Goal: Task Accomplishment & Management: Use online tool/utility

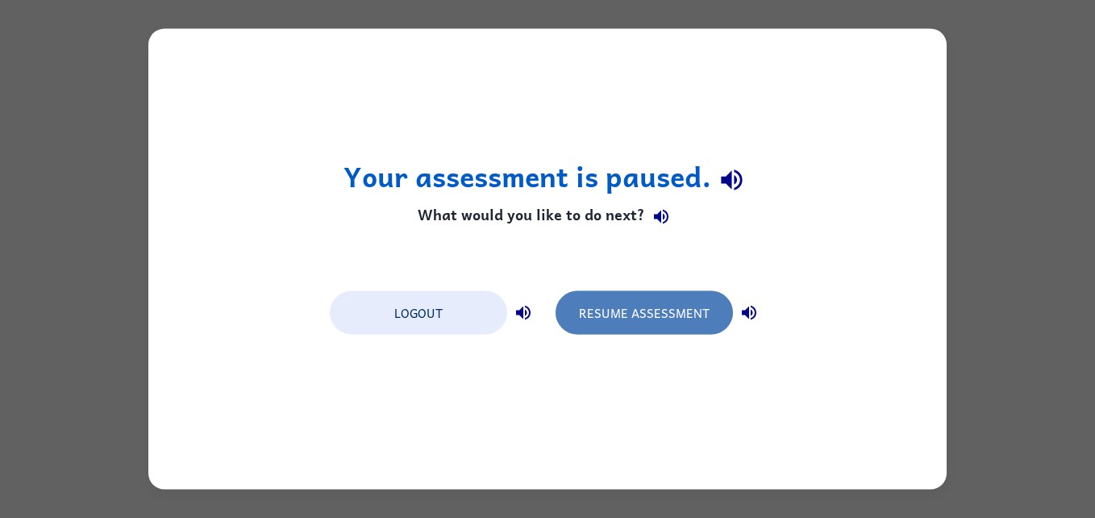
click at [615, 319] on button "Resume Assessment" at bounding box center [643, 313] width 177 height 44
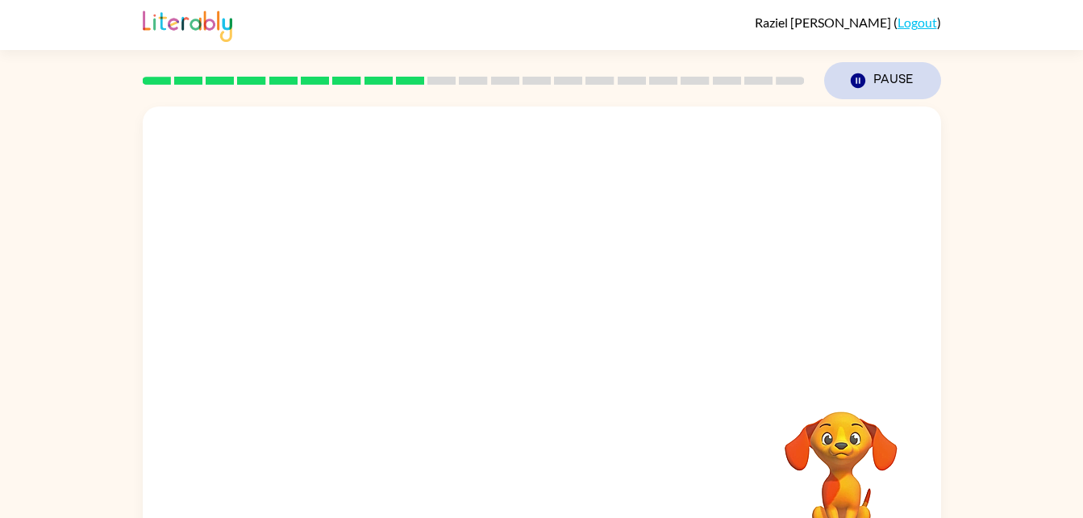
click at [879, 62] on button "Pause Pause" at bounding box center [882, 80] width 117 height 37
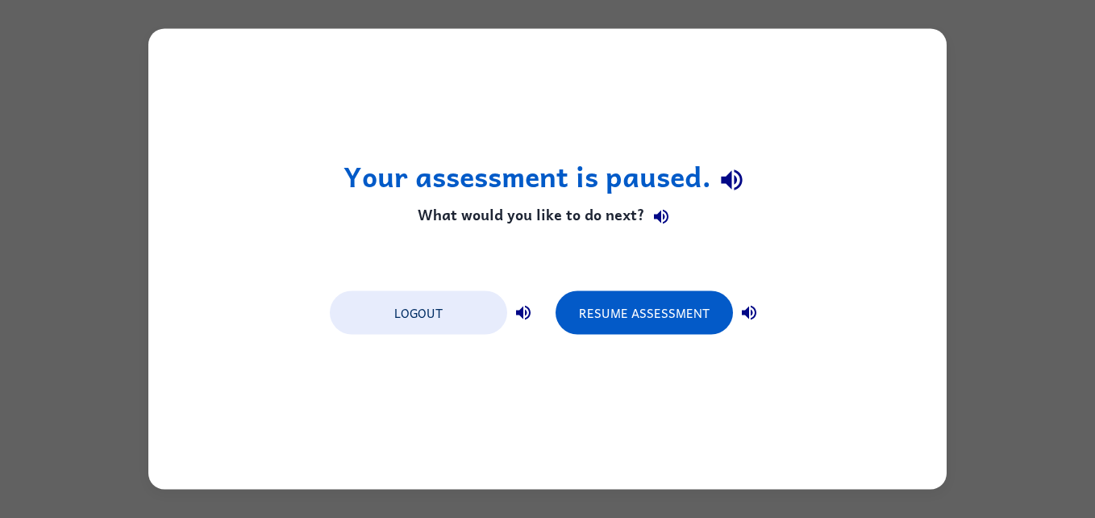
click at [737, 216] on h4 "What would you like to do next?" at bounding box center [547, 216] width 409 height 32
click at [665, 183] on h1 "Your assessment is paused." at bounding box center [547, 179] width 409 height 41
click at [646, 212] on button "button" at bounding box center [661, 216] width 32 height 32
click at [737, 181] on icon "button" at bounding box center [731, 179] width 28 height 28
click at [667, 221] on icon "button" at bounding box center [660, 215] width 19 height 19
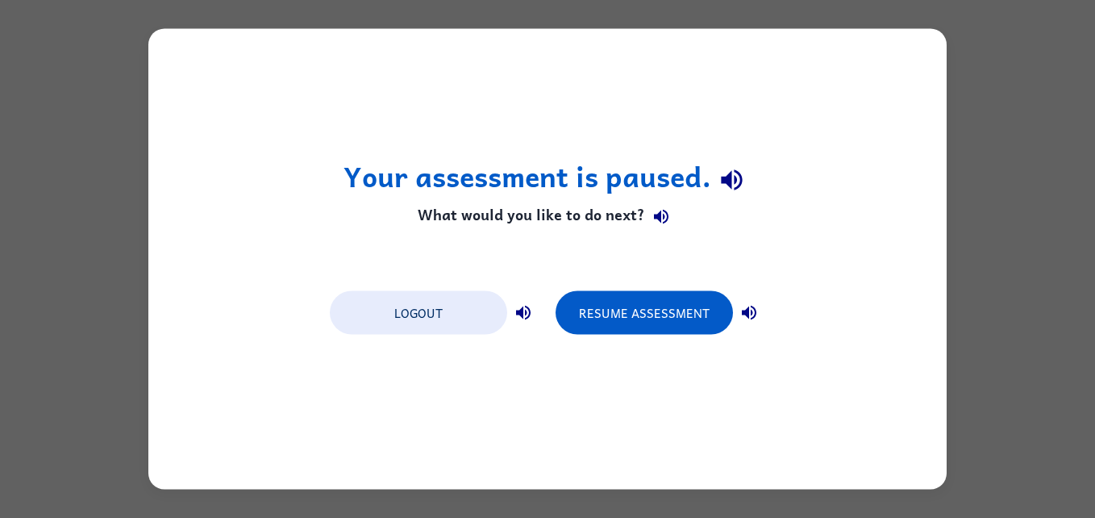
click at [645, 200] on button "button" at bounding box center [661, 216] width 32 height 32
click at [517, 186] on h1 "Your assessment is paused." at bounding box center [547, 179] width 409 height 41
click at [469, 102] on div "Your assessment is paused. What would you like to do next? Logout Resume Assess…" at bounding box center [547, 259] width 798 height 460
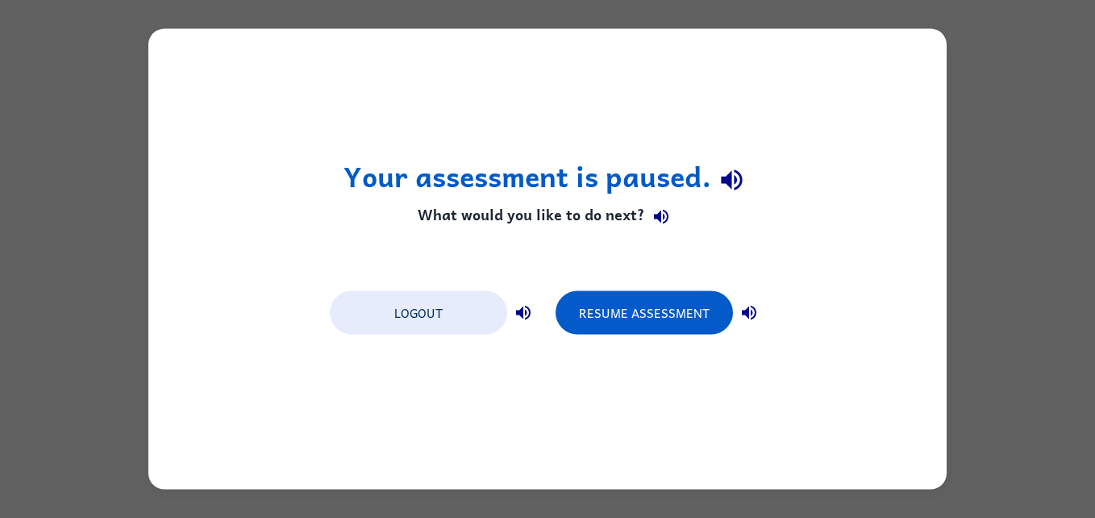
click at [483, 110] on div "Your assessment is paused. What would you like to do next? Logout Resume Assess…" at bounding box center [547, 259] width 798 height 460
click at [1022, 94] on div "Your assessment is paused. What would you like to do next? Logout Resume Assess…" at bounding box center [547, 259] width 1095 height 518
click at [640, 333] on button "Resume Assessment" at bounding box center [643, 313] width 177 height 44
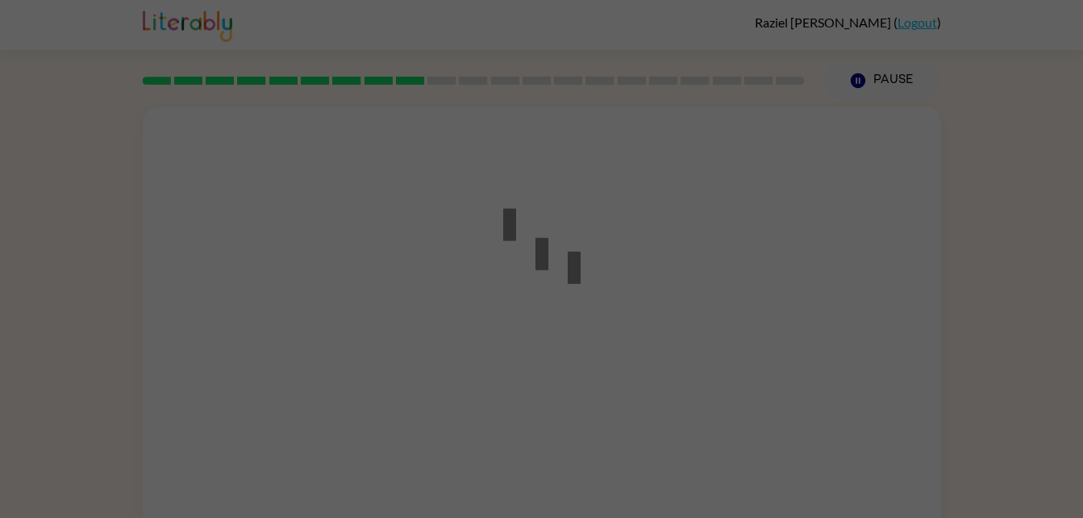
click at [673, 313] on div at bounding box center [541, 259] width 1083 height 518
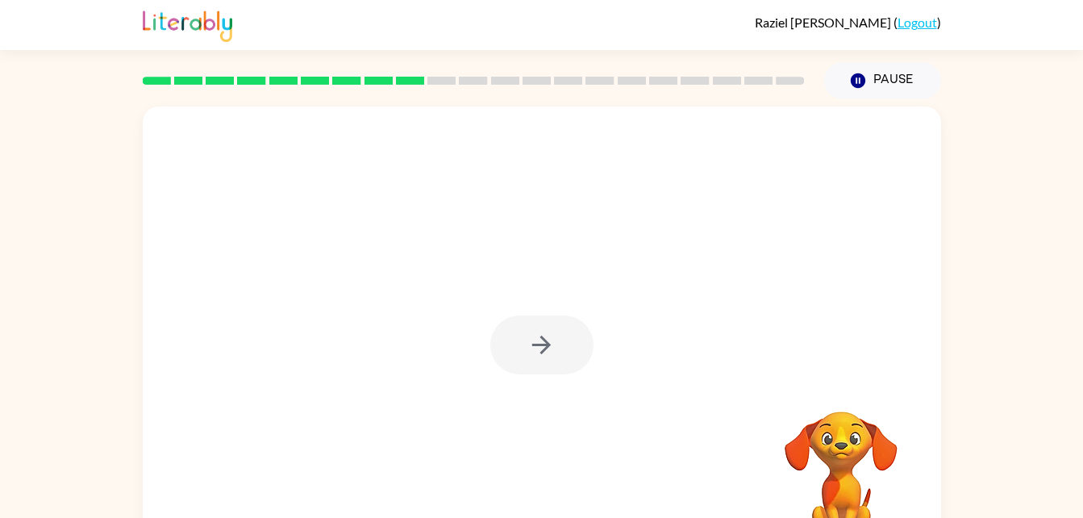
click at [576, 328] on div at bounding box center [541, 344] width 103 height 59
click at [534, 391] on div at bounding box center [542, 336] width 798 height 460
click at [563, 348] on div at bounding box center [541, 344] width 103 height 59
click at [540, 351] on div at bounding box center [541, 344] width 103 height 59
click at [531, 359] on div at bounding box center [541, 344] width 103 height 59
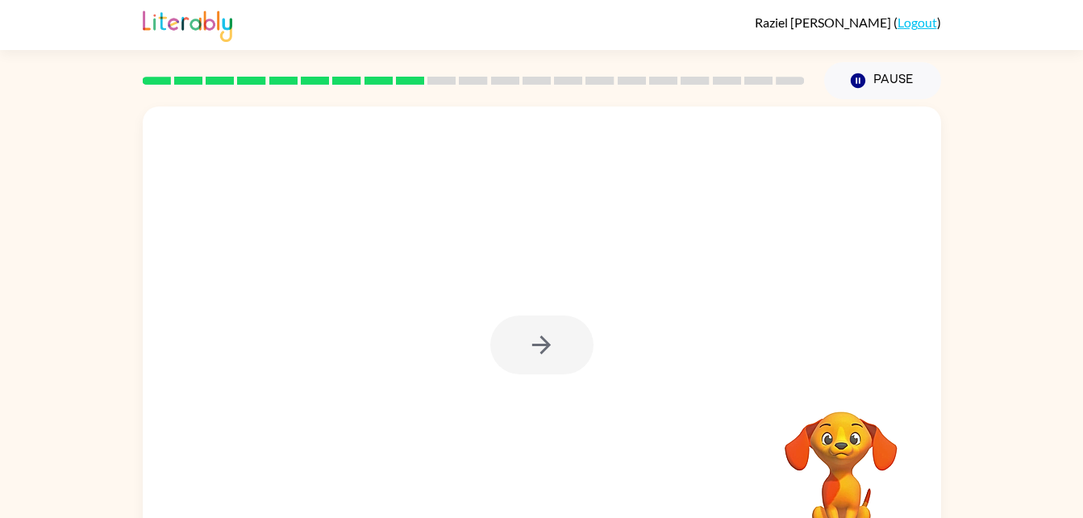
click at [535, 343] on div at bounding box center [541, 344] width 103 height 59
click at [540, 345] on div at bounding box center [541, 344] width 103 height 59
click at [522, 331] on div at bounding box center [541, 344] width 103 height 59
click at [555, 329] on div at bounding box center [541, 344] width 103 height 59
click at [527, 336] on div at bounding box center [541, 344] width 103 height 59
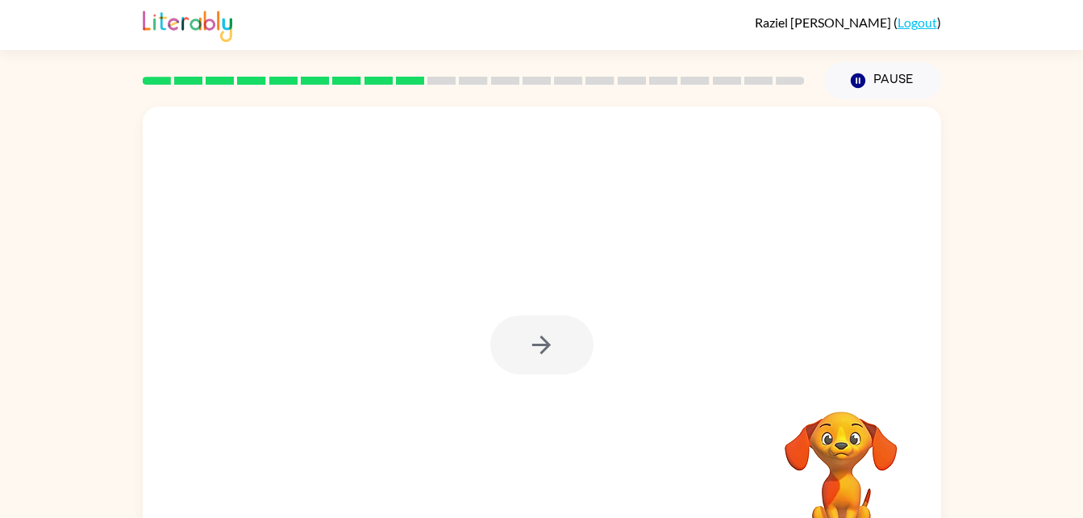
click at [522, 341] on div at bounding box center [541, 344] width 103 height 59
click at [505, 331] on button "button" at bounding box center [541, 344] width 103 height 59
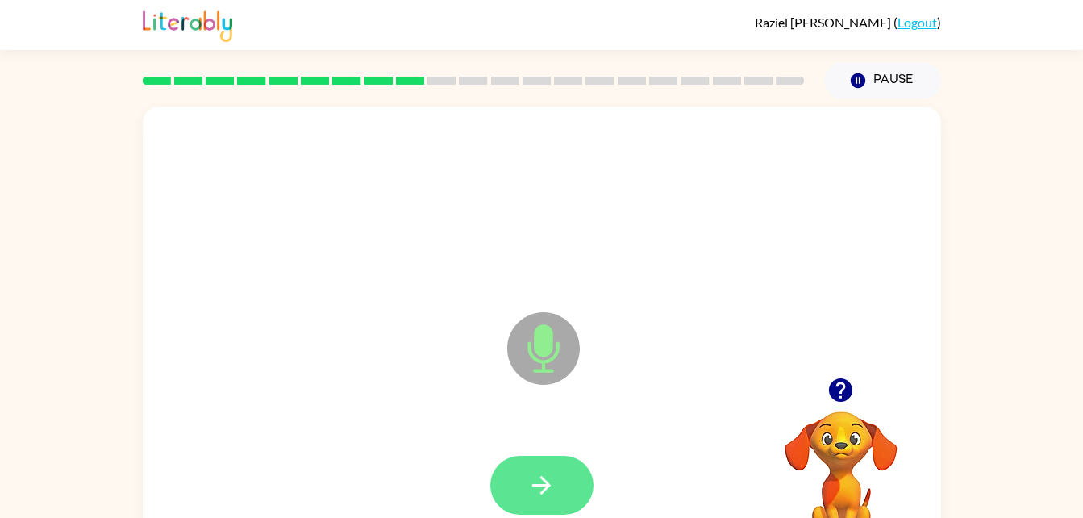
click at [542, 477] on icon "button" at bounding box center [541, 485] width 19 height 19
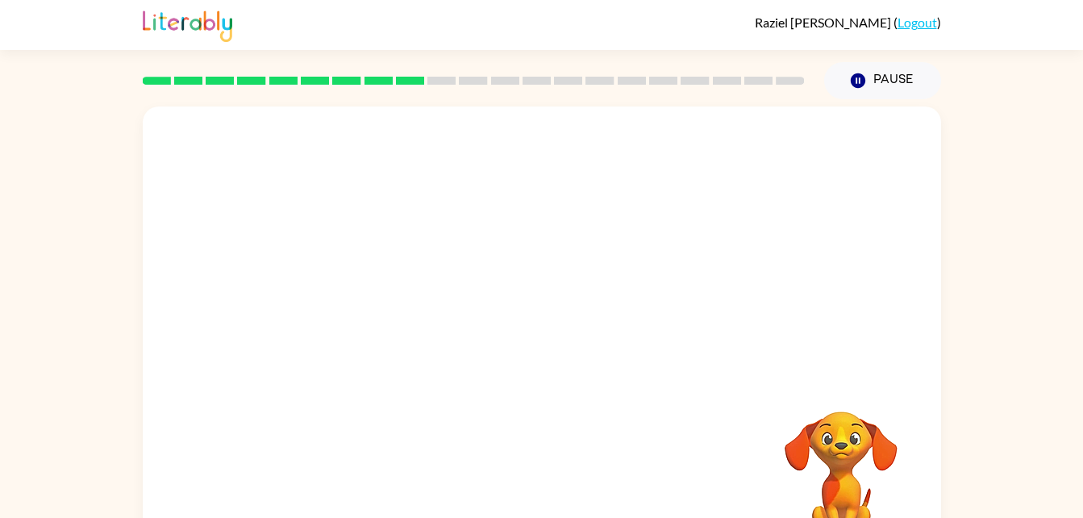
click at [839, 218] on div at bounding box center [542, 205] width 766 height 132
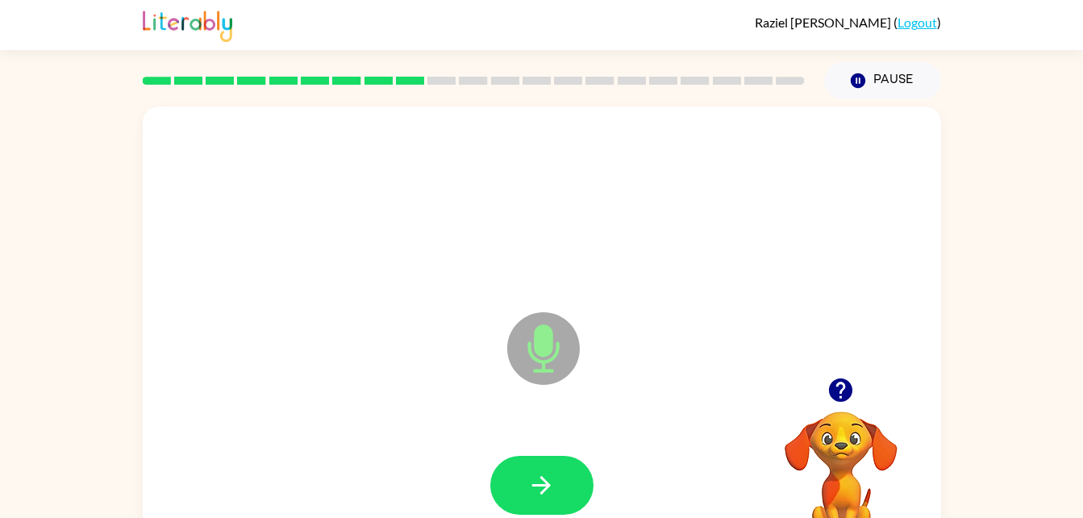
click at [506, 456] on div at bounding box center [541, 484] width 103 height 59
click at [537, 475] on icon "button" at bounding box center [541, 485] width 28 height 28
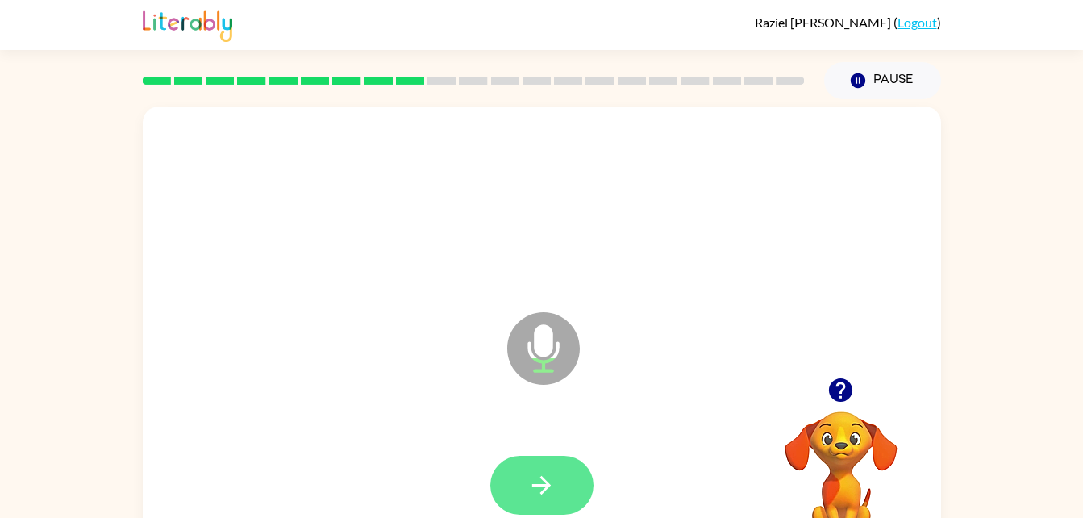
click at [540, 468] on button "button" at bounding box center [541, 484] width 103 height 59
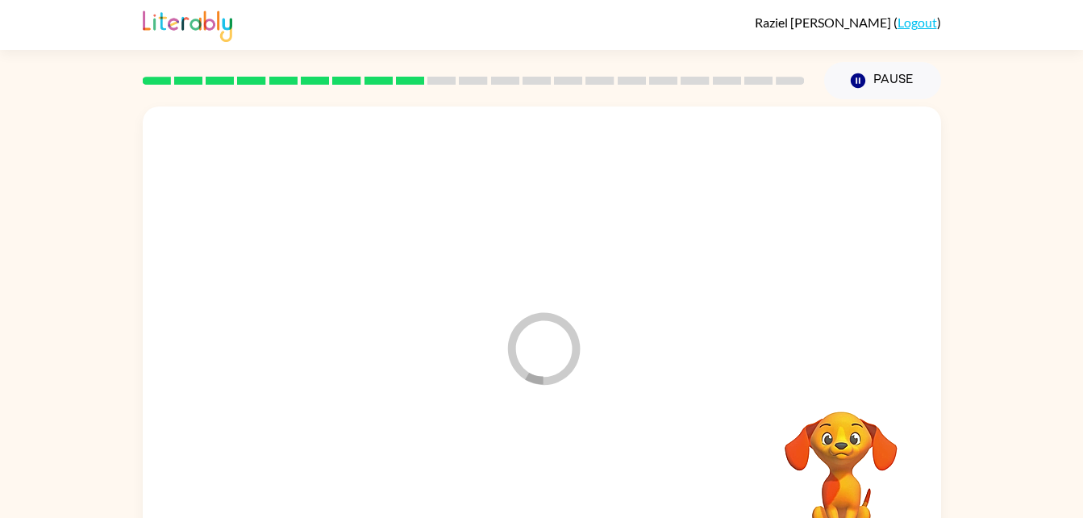
click at [565, 481] on div at bounding box center [542, 485] width 766 height 132
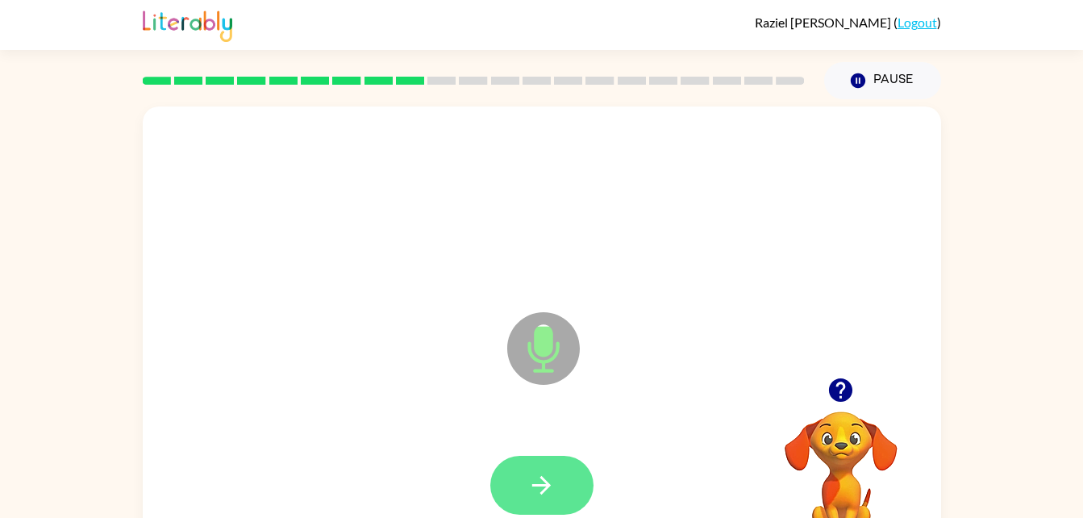
click at [549, 488] on icon "button" at bounding box center [541, 485] width 28 height 28
click at [532, 479] on icon "button" at bounding box center [541, 485] width 28 height 28
click at [546, 485] on icon "button" at bounding box center [541, 485] width 19 height 19
click at [563, 489] on button "button" at bounding box center [541, 484] width 103 height 59
click at [548, 487] on icon "button" at bounding box center [541, 485] width 19 height 19
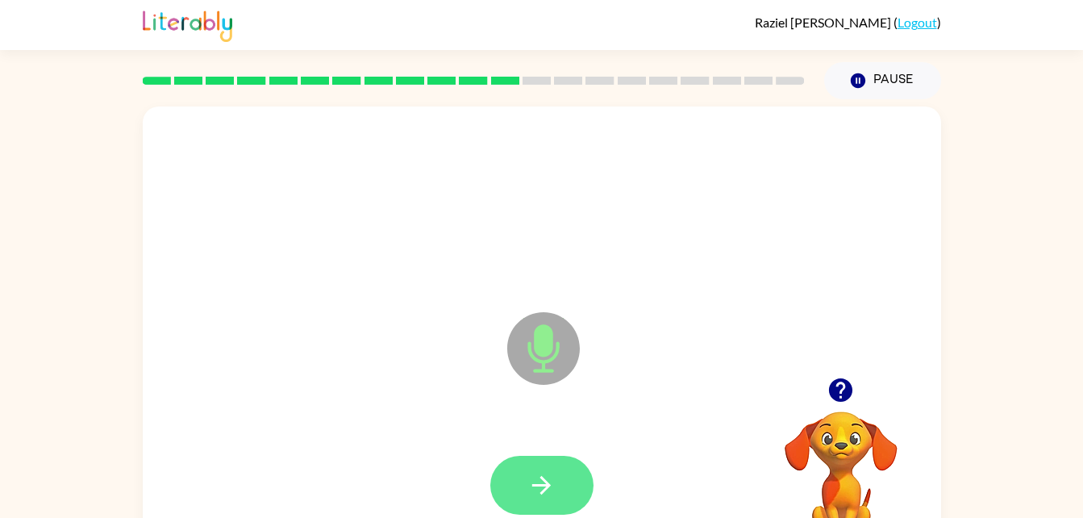
click at [555, 459] on button "button" at bounding box center [541, 484] width 103 height 59
click at [498, 501] on button "button" at bounding box center [541, 484] width 103 height 59
click at [548, 480] on icon "button" at bounding box center [541, 485] width 28 height 28
click at [547, 478] on icon "button" at bounding box center [541, 485] width 28 height 28
click at [543, 472] on icon "button" at bounding box center [541, 485] width 28 height 28
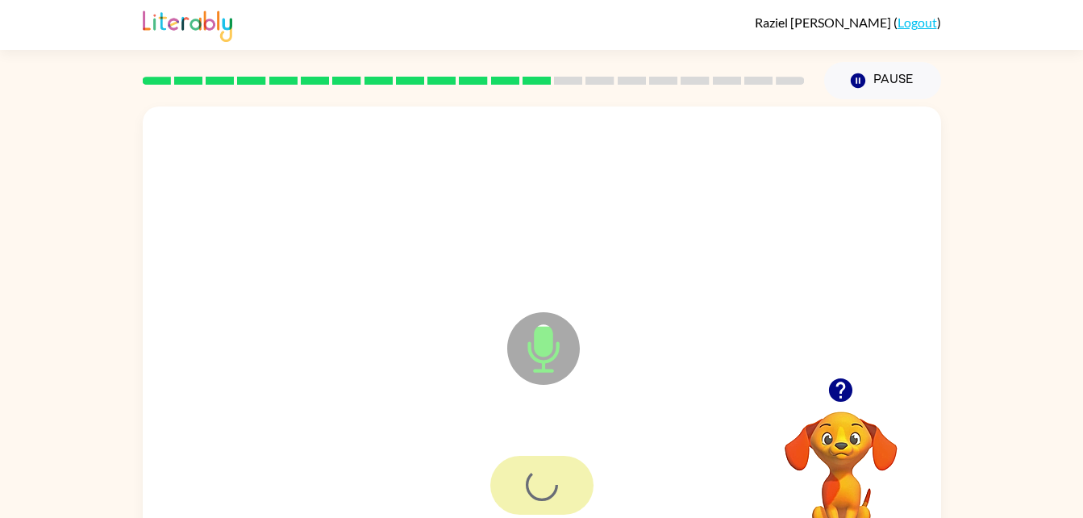
click at [527, 479] on div at bounding box center [541, 484] width 103 height 59
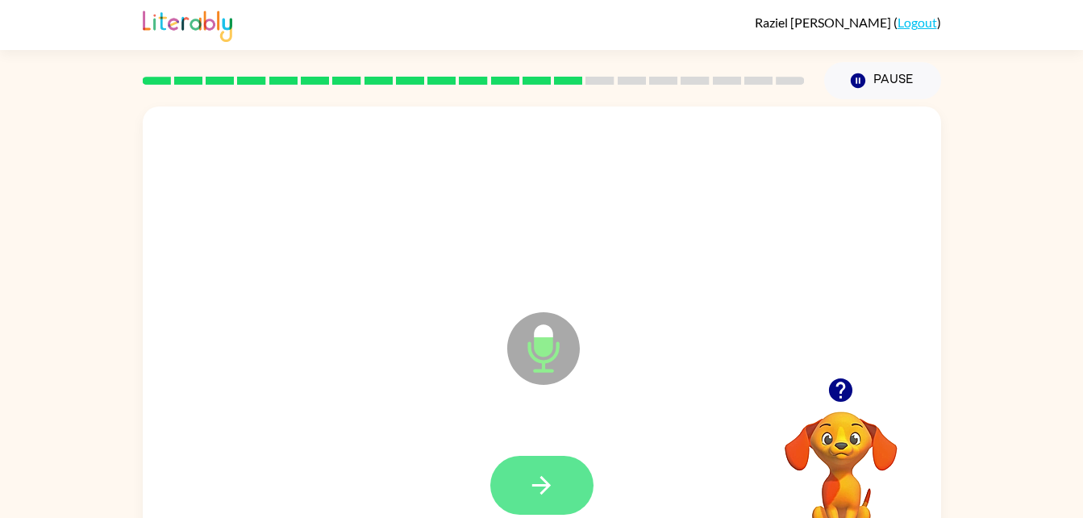
click at [509, 469] on button "button" at bounding box center [541, 484] width 103 height 59
click at [548, 475] on icon "button" at bounding box center [541, 485] width 28 height 28
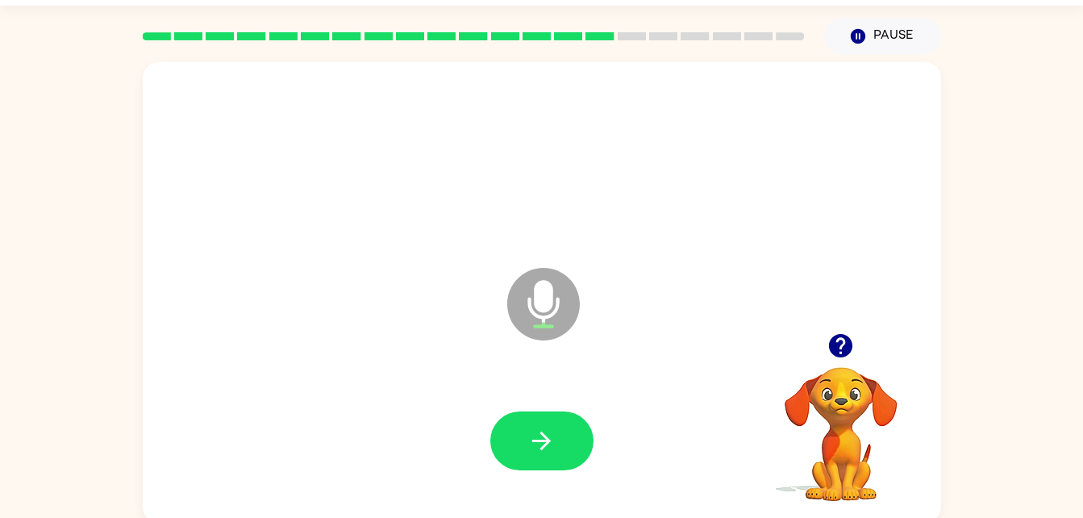
scroll to position [49, 0]
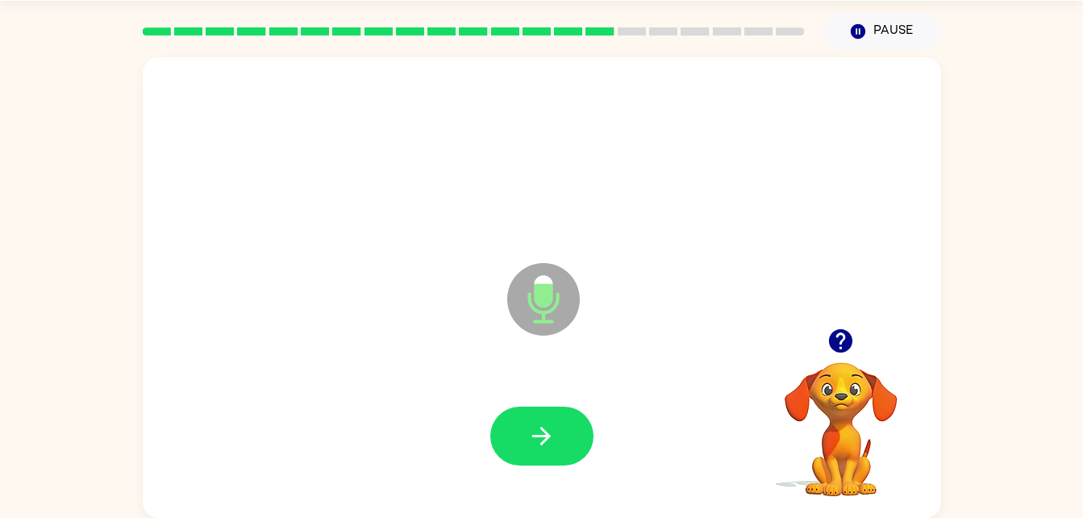
click at [579, 409] on div at bounding box center [541, 435] width 103 height 59
click at [553, 430] on icon "button" at bounding box center [541, 436] width 28 height 28
click at [551, 424] on icon "button" at bounding box center [541, 436] width 28 height 28
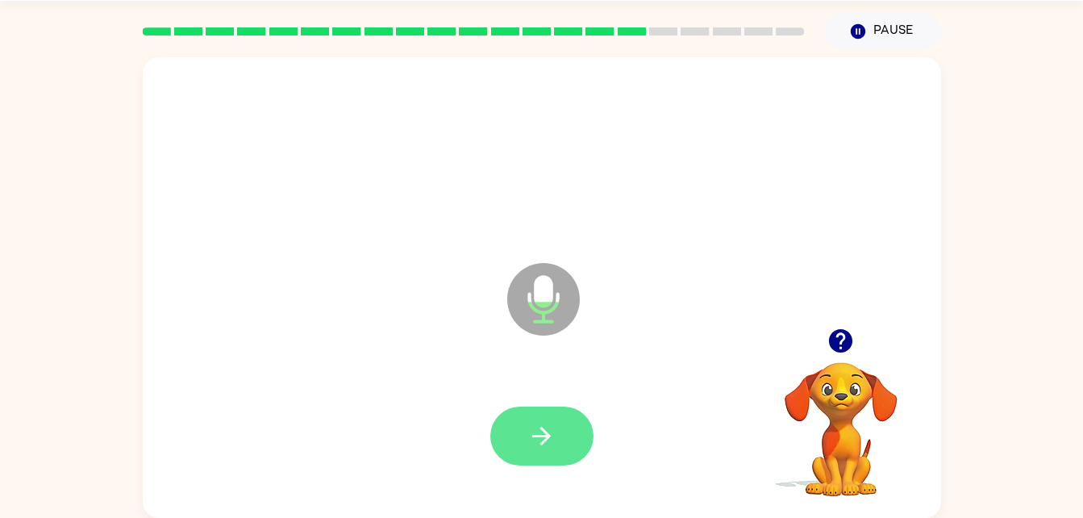
click at [555, 422] on button "button" at bounding box center [541, 435] width 103 height 59
click at [543, 439] on icon "button" at bounding box center [541, 436] width 28 height 28
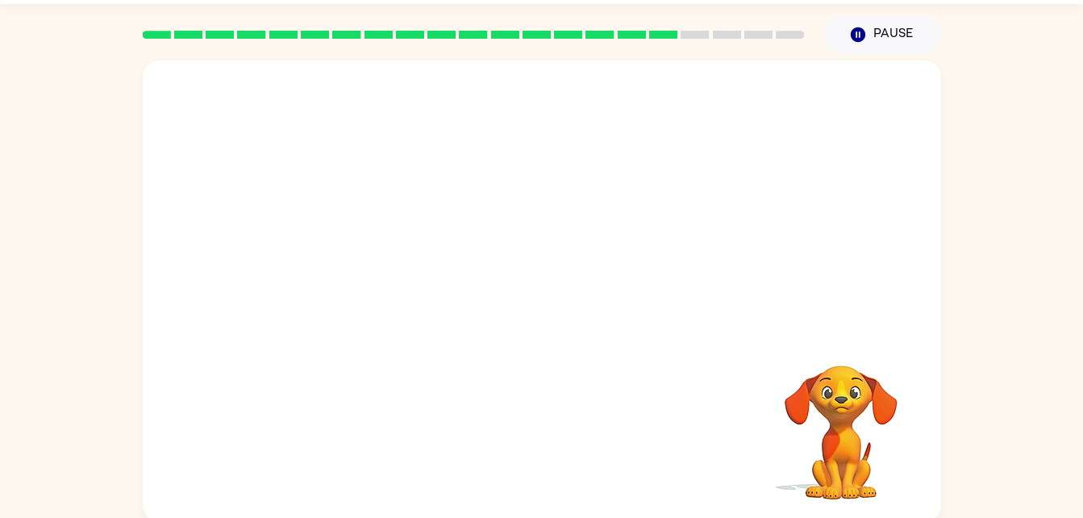
scroll to position [0, 0]
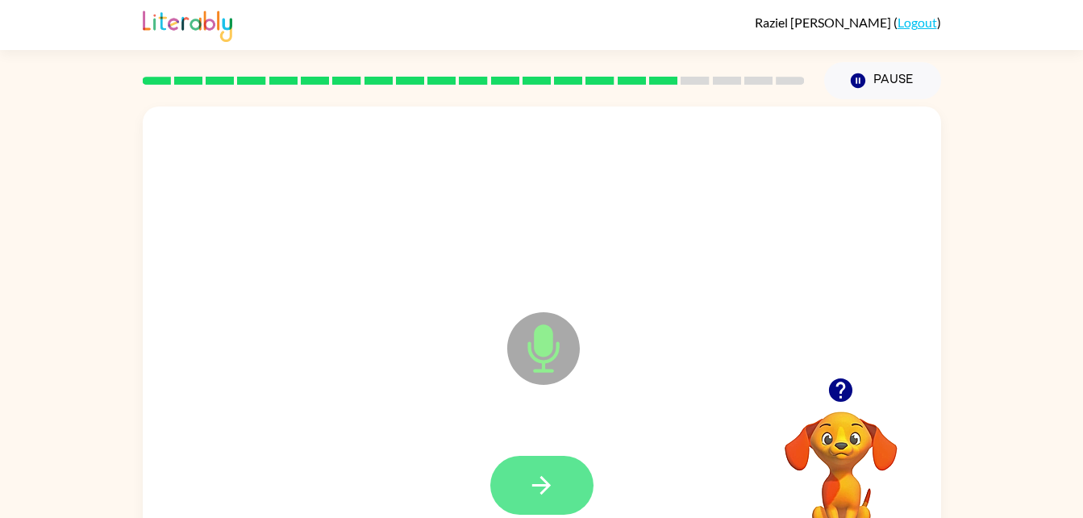
click at [579, 477] on button "button" at bounding box center [541, 484] width 103 height 59
click at [533, 472] on icon "button" at bounding box center [541, 485] width 28 height 28
click at [559, 489] on button "button" at bounding box center [541, 484] width 103 height 59
click at [561, 480] on button "button" at bounding box center [541, 484] width 103 height 59
click at [551, 489] on icon "button" at bounding box center [541, 485] width 28 height 28
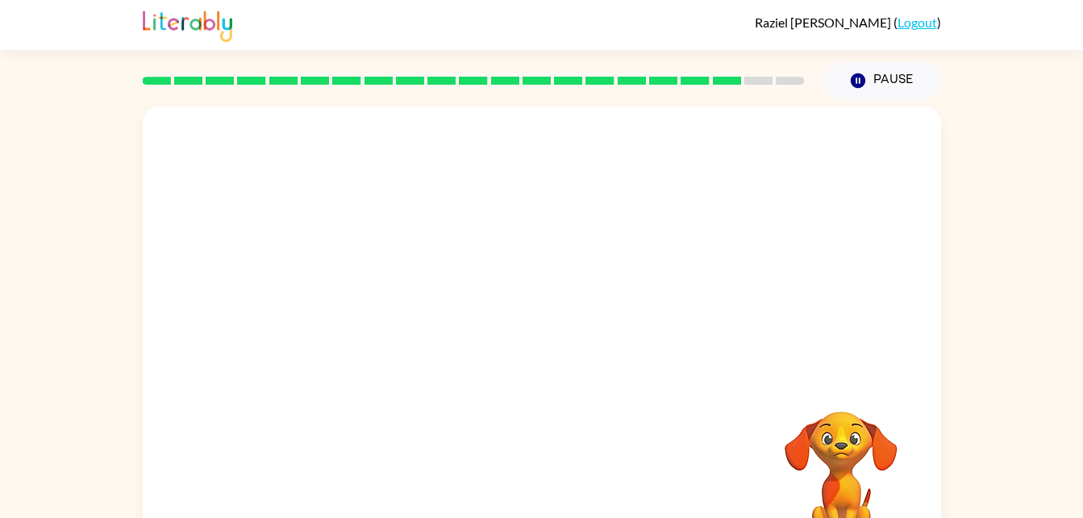
click at [652, 165] on div at bounding box center [542, 205] width 766 height 132
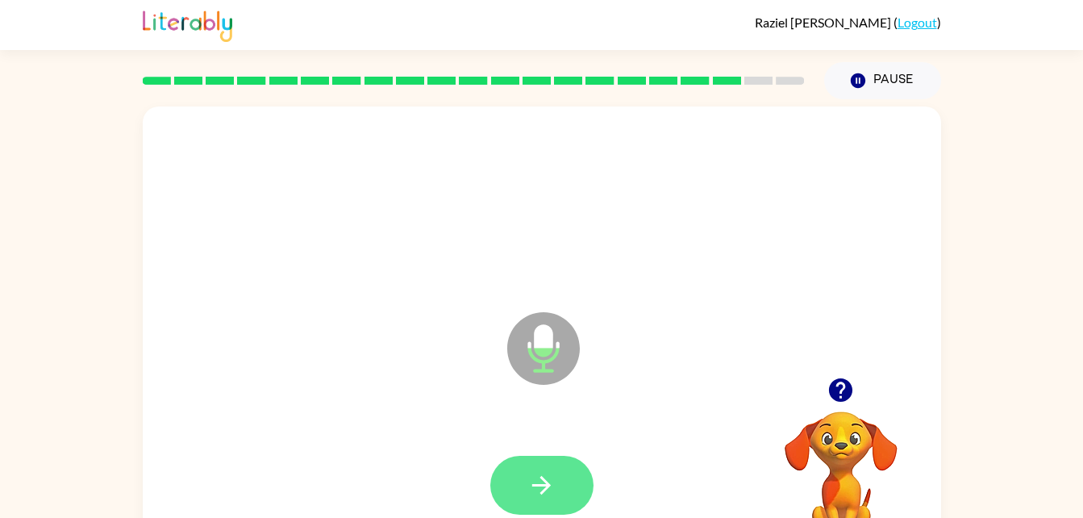
click at [550, 481] on icon "button" at bounding box center [541, 485] width 28 height 28
click at [832, 385] on icon "button" at bounding box center [840, 389] width 23 height 23
click at [556, 482] on button "button" at bounding box center [541, 484] width 103 height 59
click at [530, 500] on button "button" at bounding box center [541, 484] width 103 height 59
click at [527, 476] on icon "button" at bounding box center [541, 485] width 28 height 28
